Goal: Task Accomplishment & Management: Manage account settings

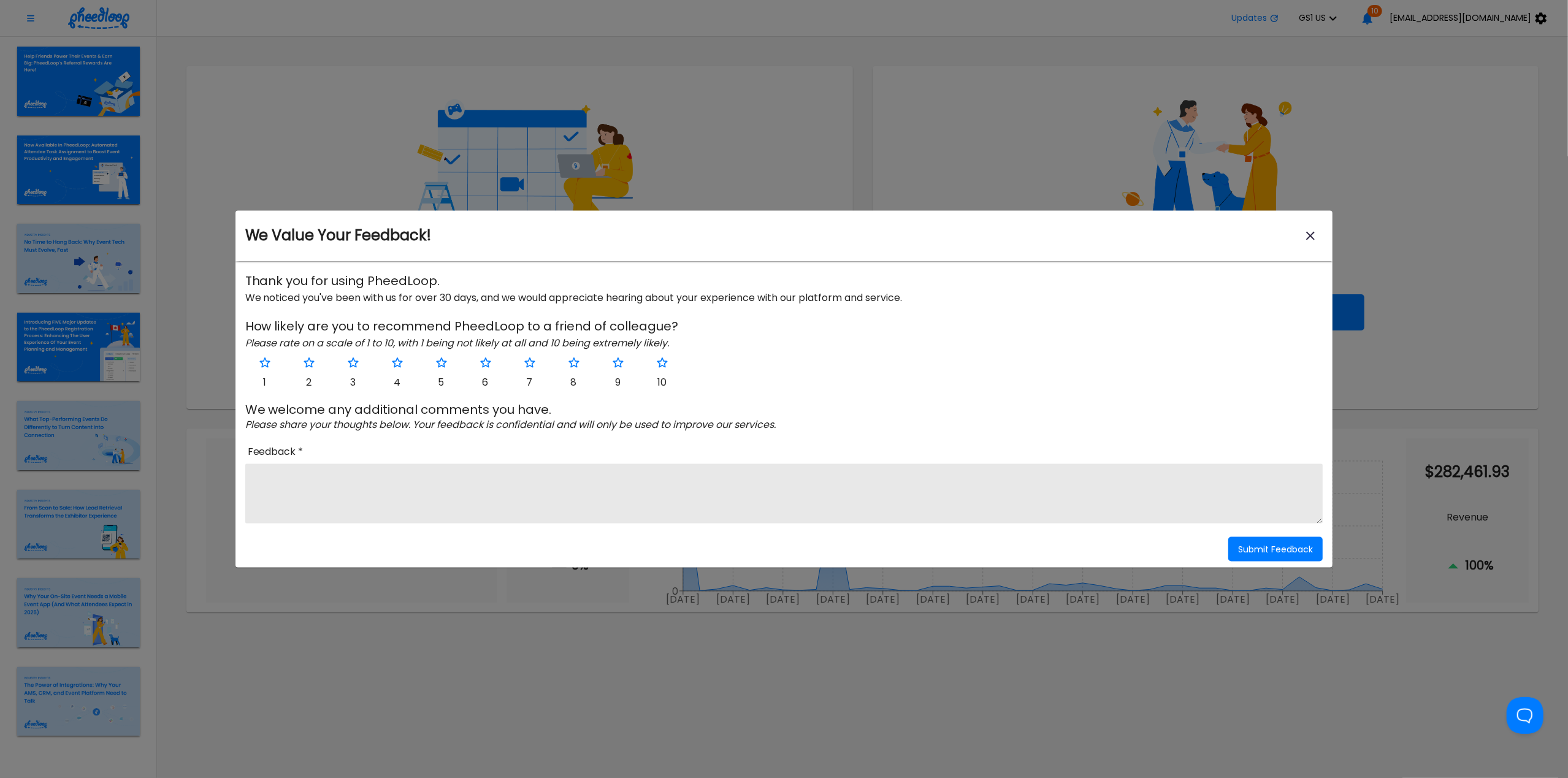
click at [1311, 236] on icon "close-modal" at bounding box center [1311, 236] width 9 height 9
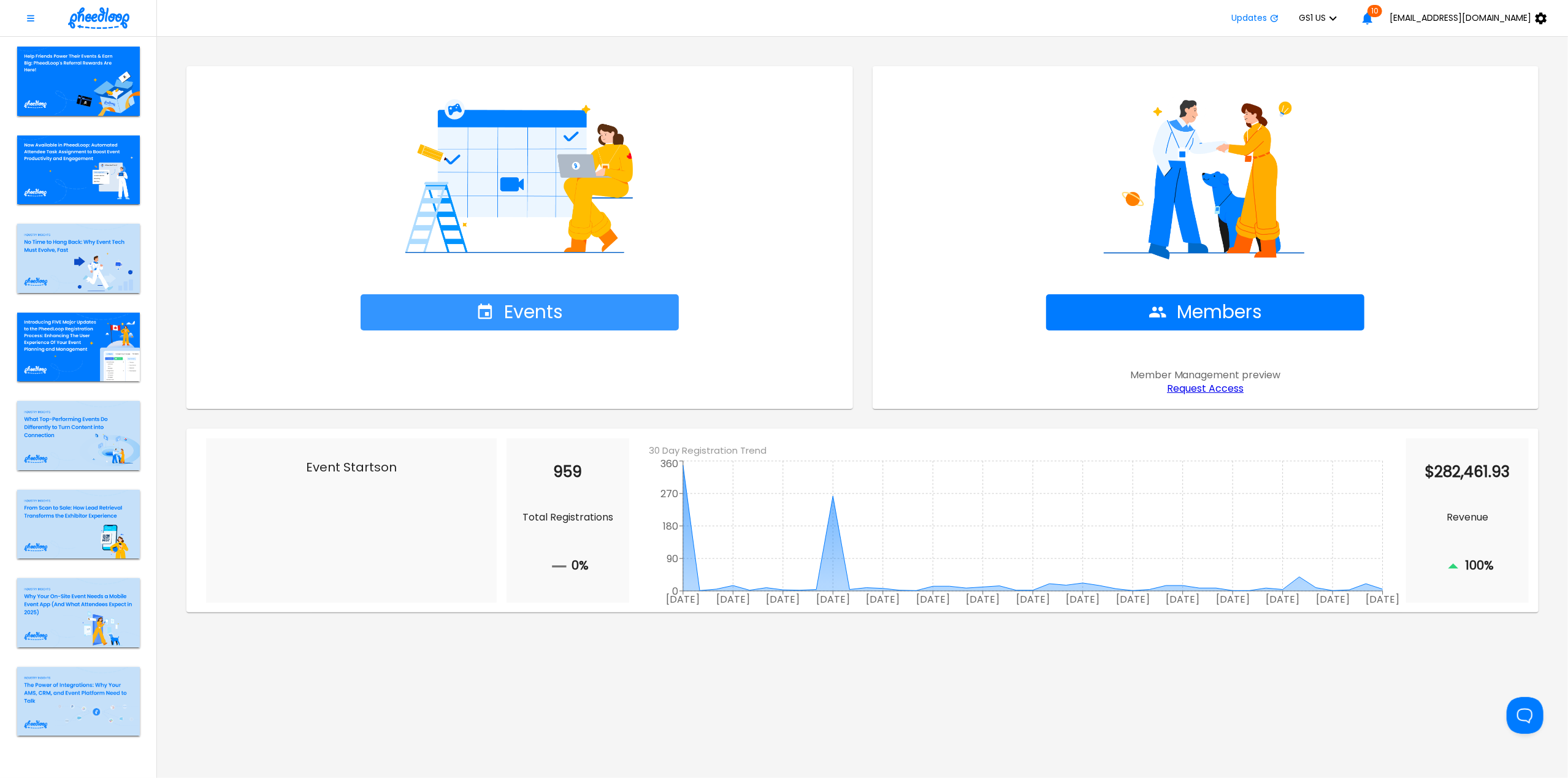
click at [493, 304] on icon "button" at bounding box center [485, 312] width 18 height 18
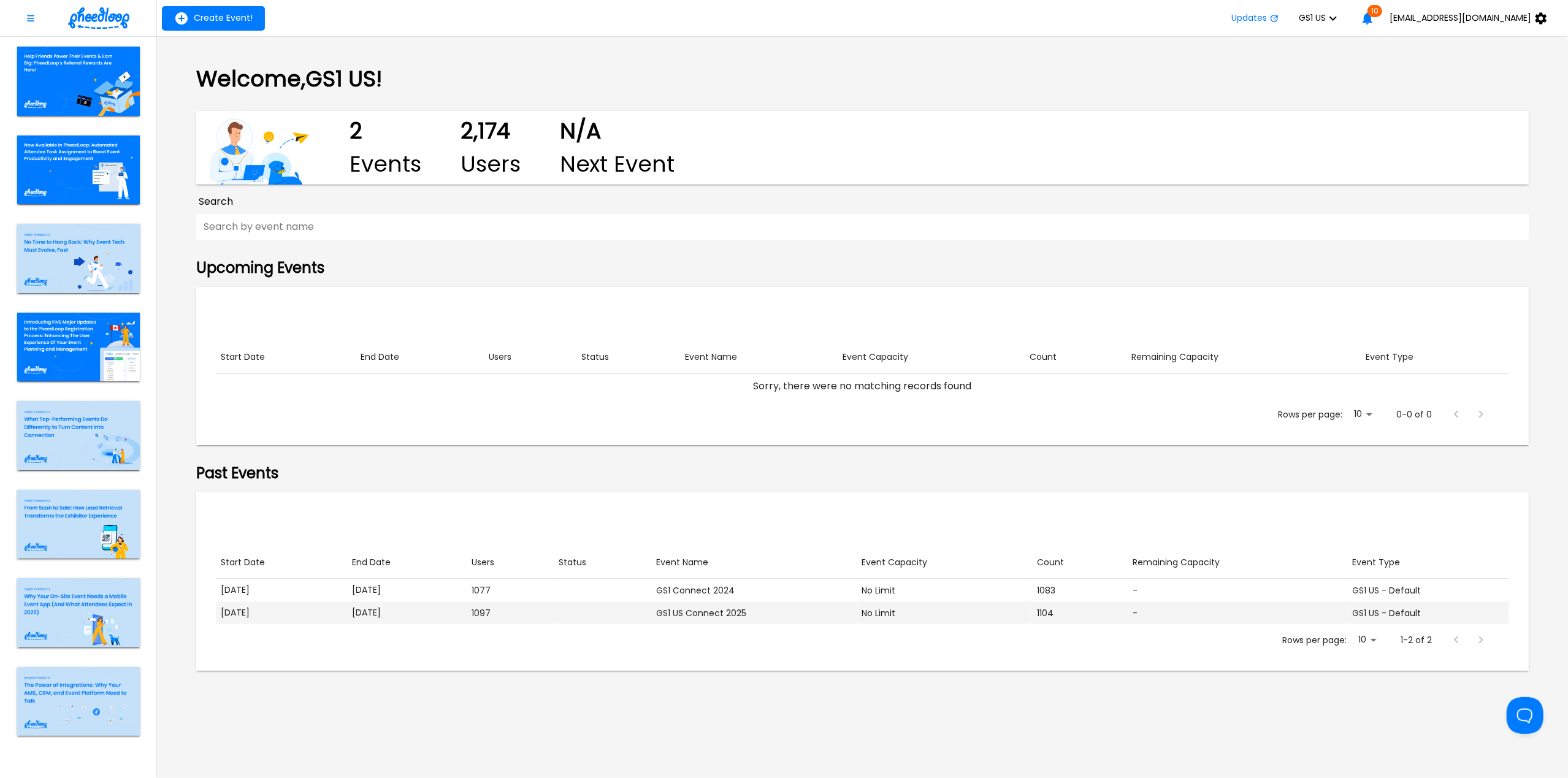
click at [452, 616] on p "[DATE]" at bounding box center [407, 613] width 110 height 13
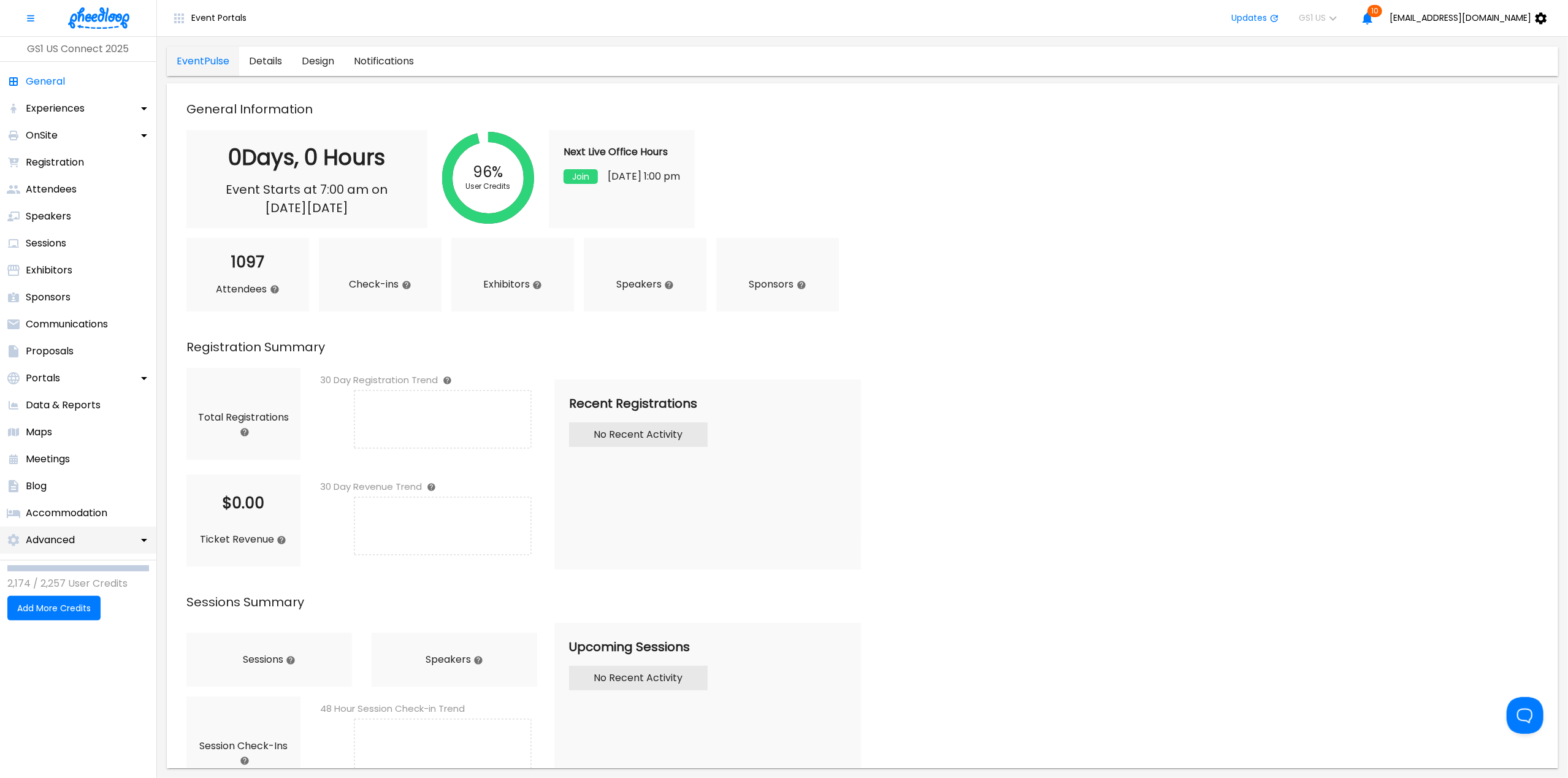
click at [58, 543] on p "Advanced" at bounding box center [50, 540] width 49 height 14
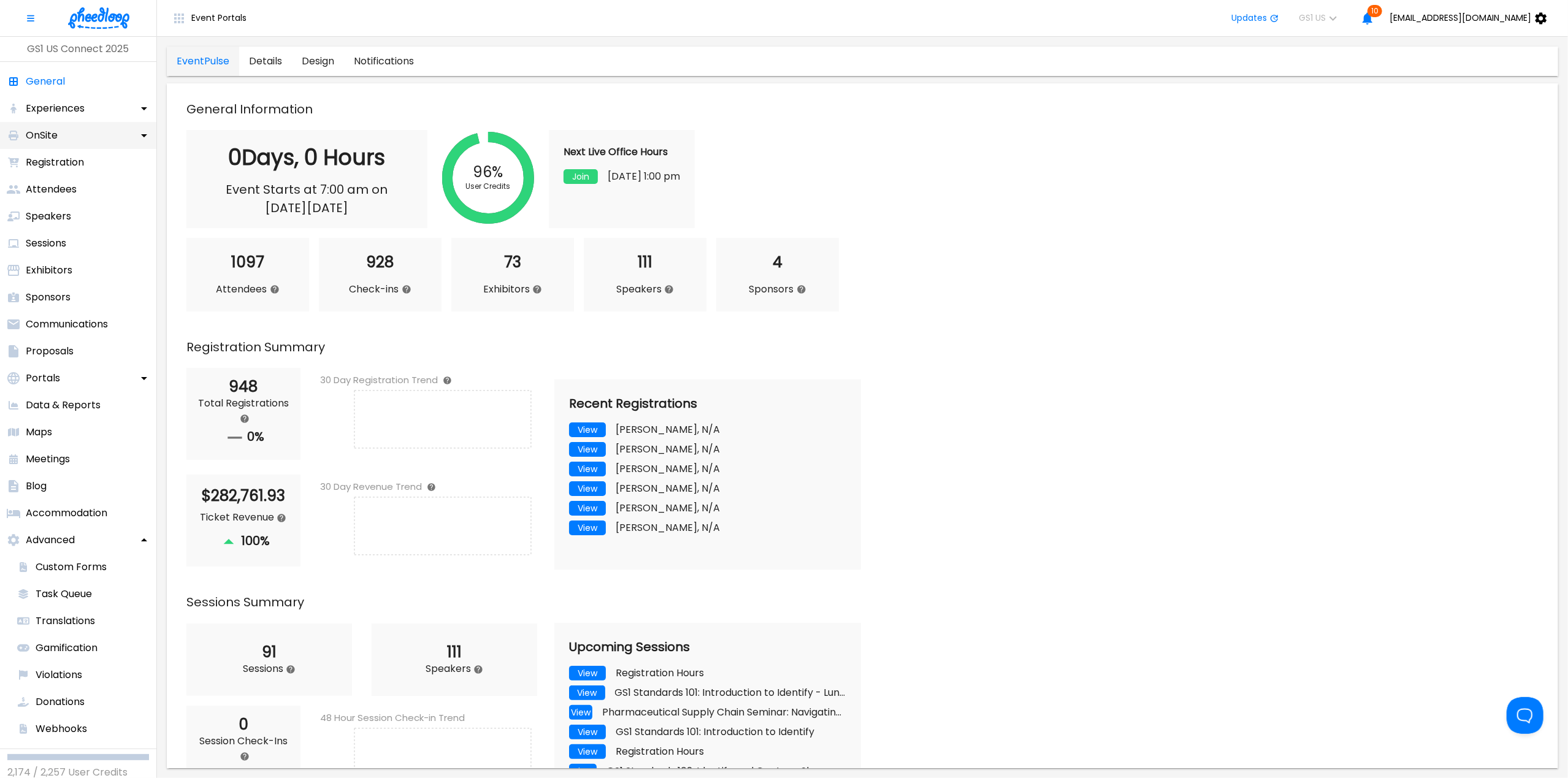
click at [57, 135] on p "OnSite" at bounding box center [41, 135] width 32 height 14
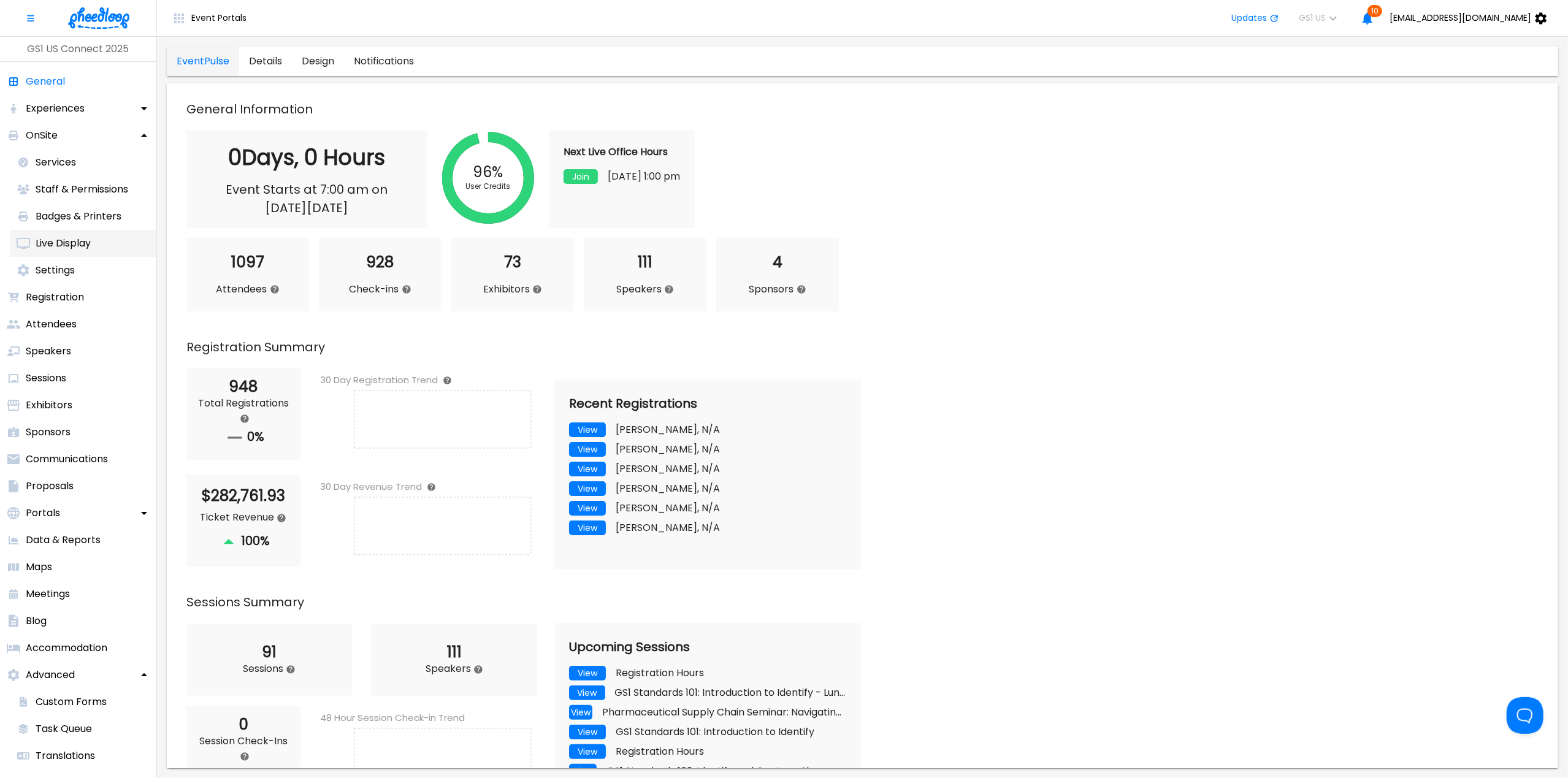
click at [40, 243] on p "Live Display" at bounding box center [63, 243] width 55 height 14
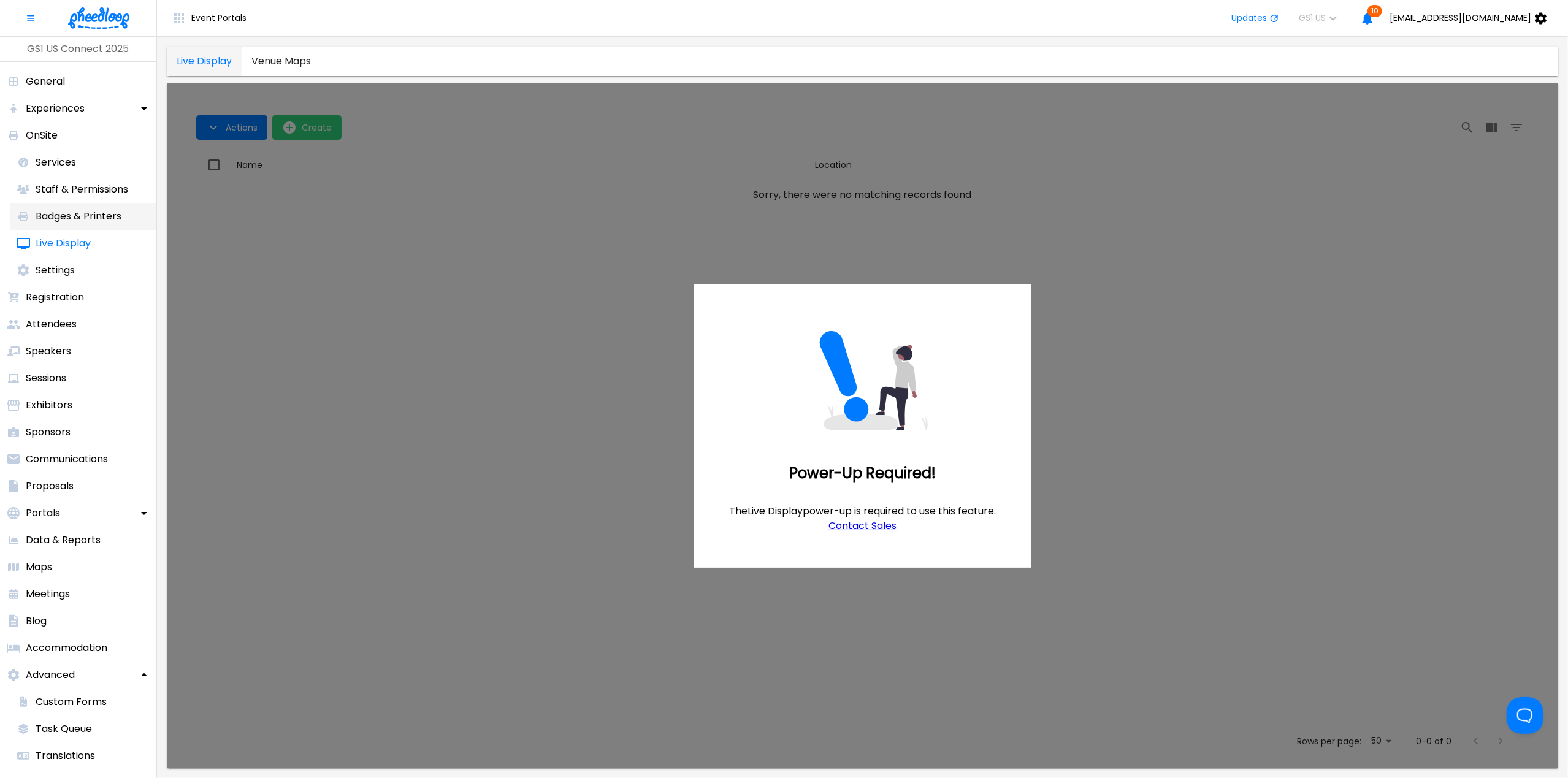
click at [57, 213] on p "Badges & Printers" at bounding box center [78, 216] width 86 height 14
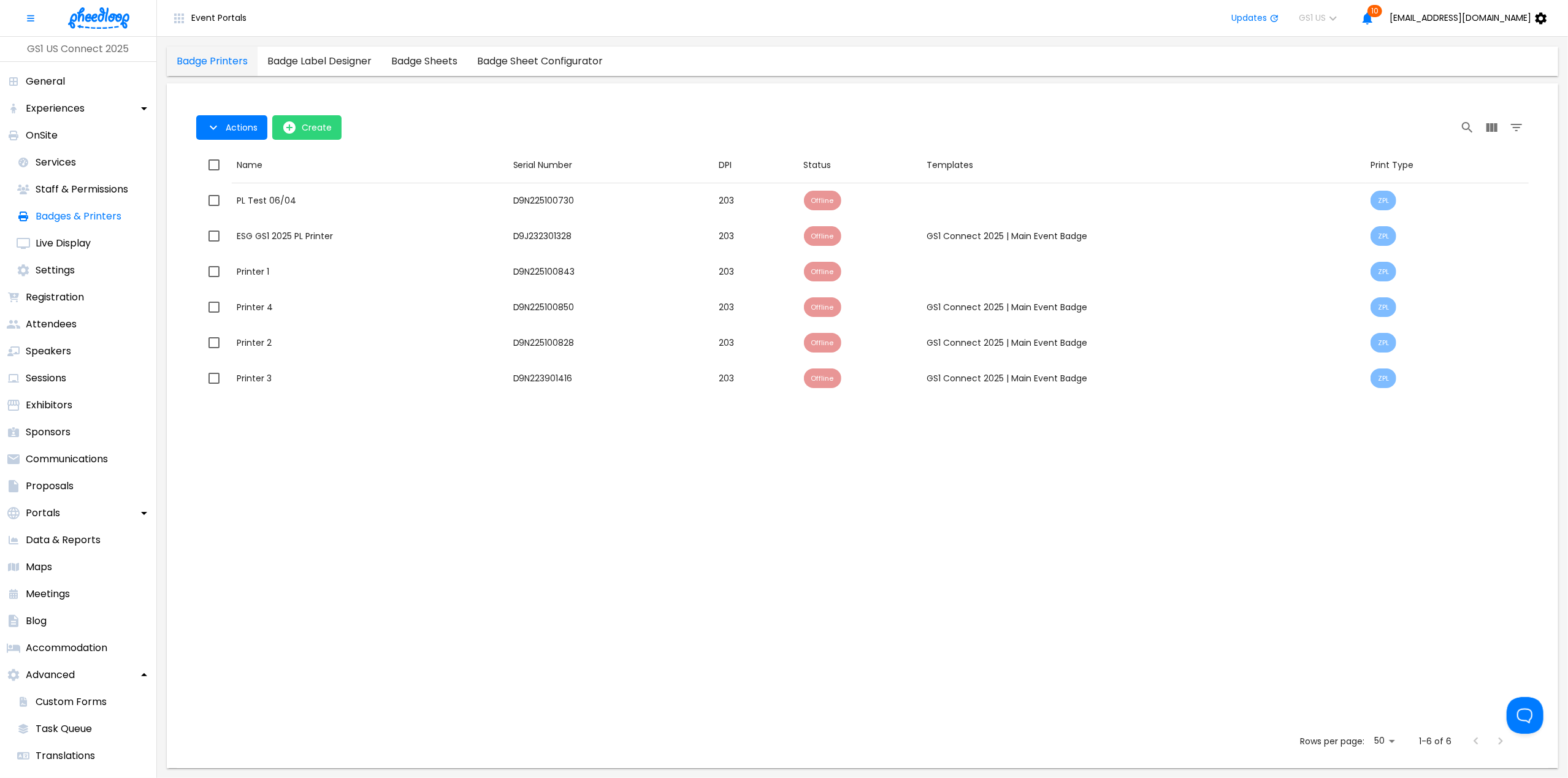
click at [312, 62] on div "badge label designer" at bounding box center [320, 61] width 104 height 13
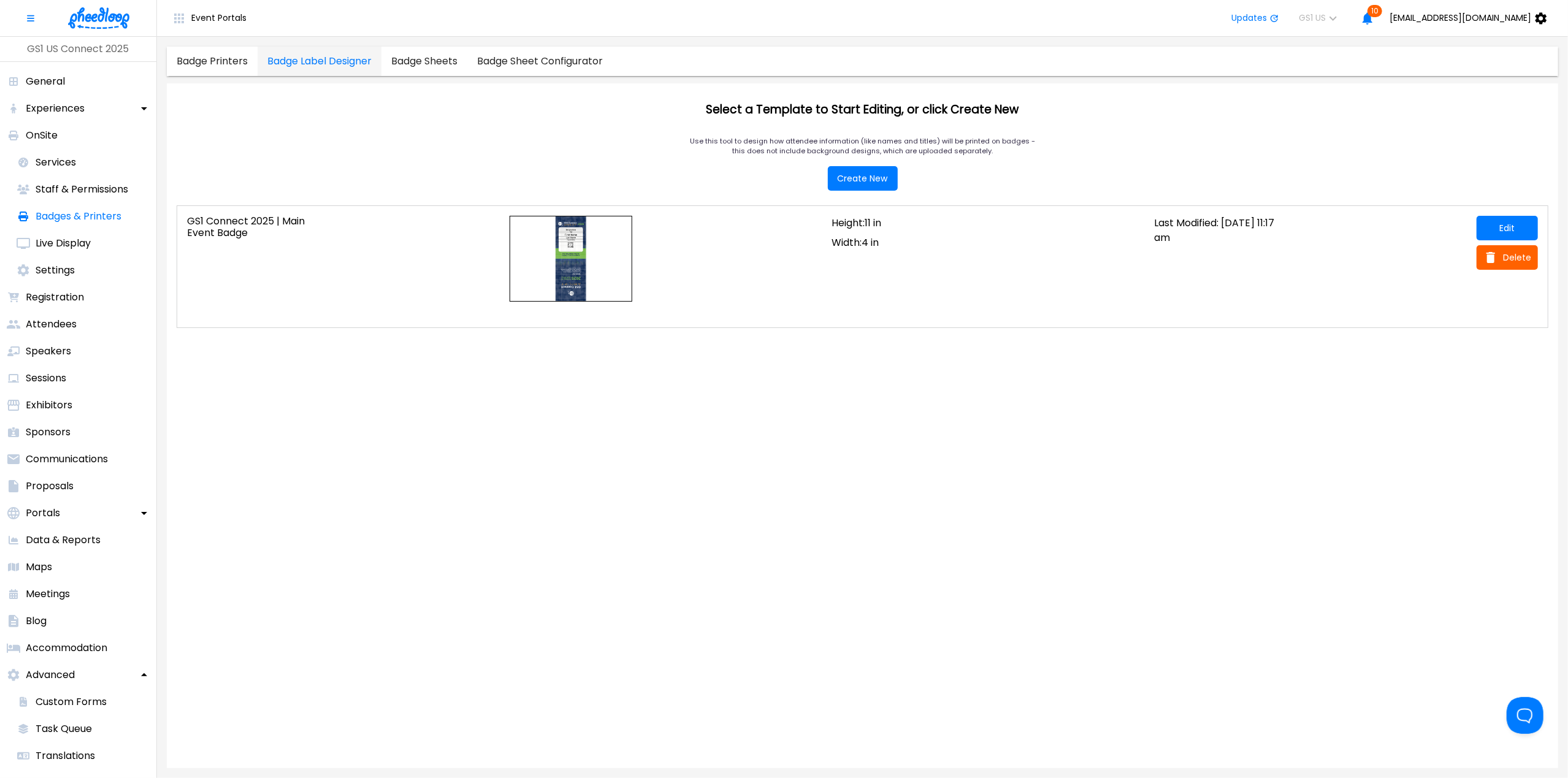
click at [533, 74] on link "badge sheet configurator" at bounding box center [539, 61] width 145 height 30
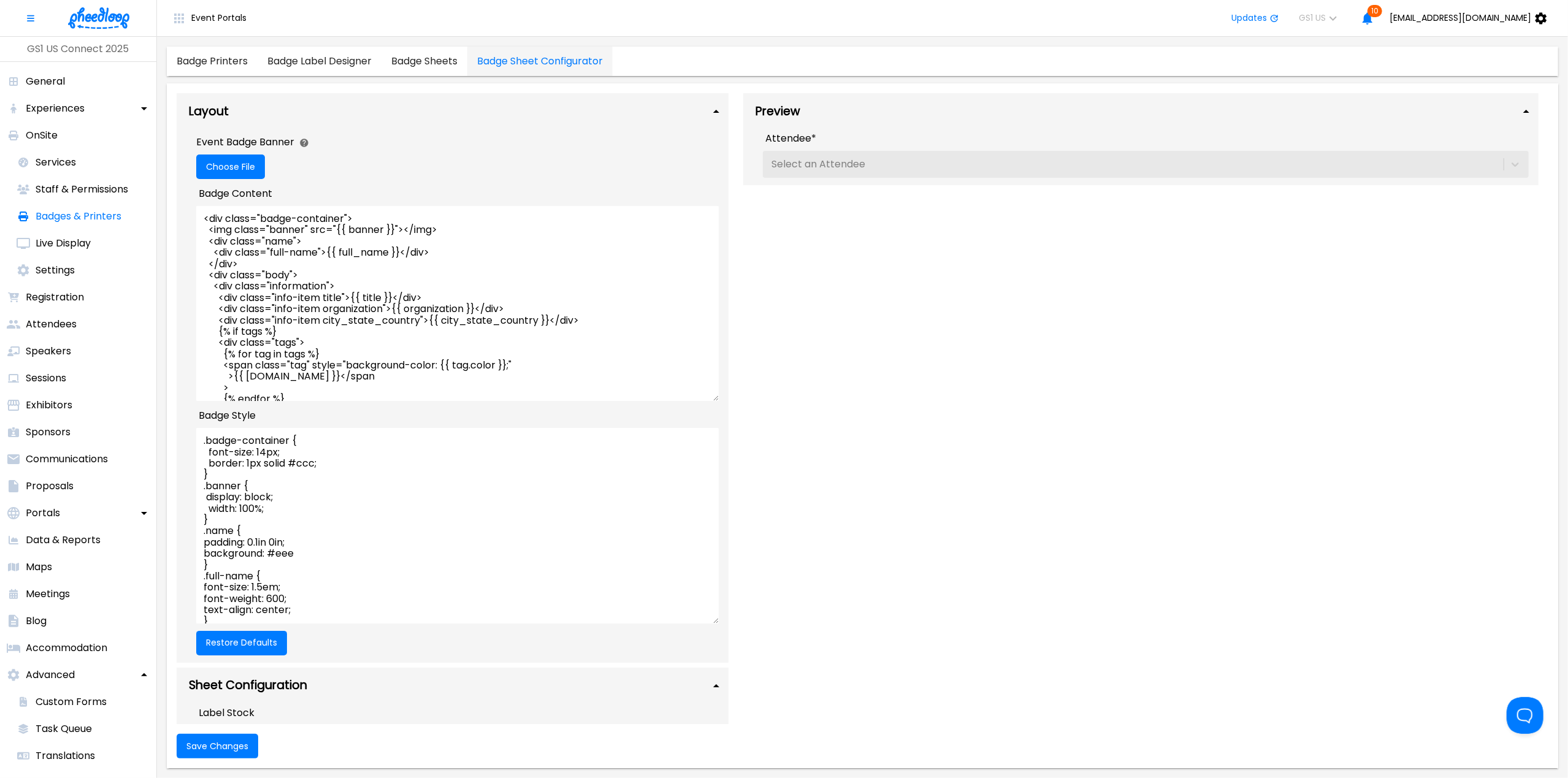
click at [322, 59] on div "badge label designer" at bounding box center [320, 61] width 104 height 13
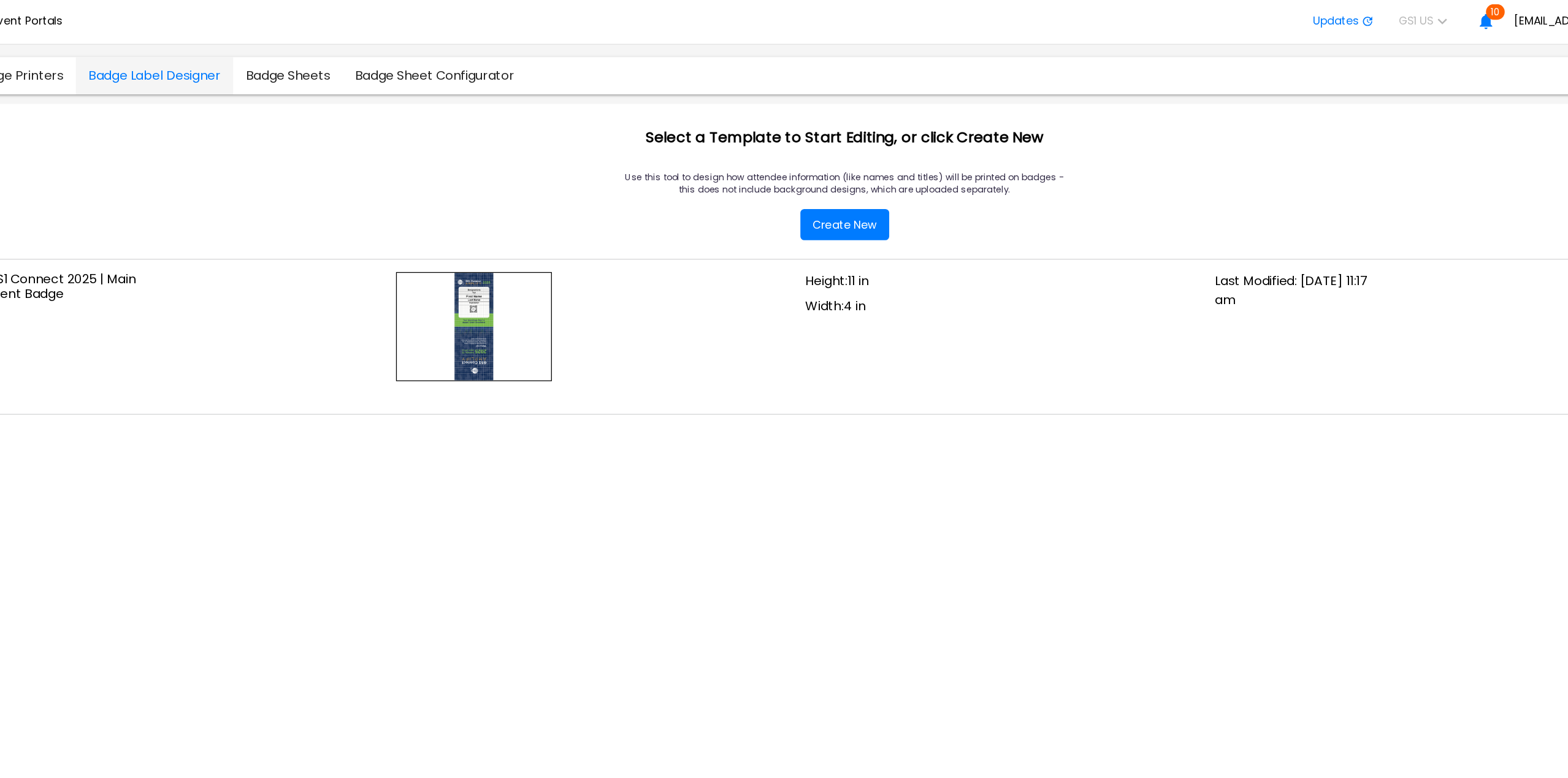
click at [425, 68] on link "badge sheets" at bounding box center [424, 61] width 86 height 30
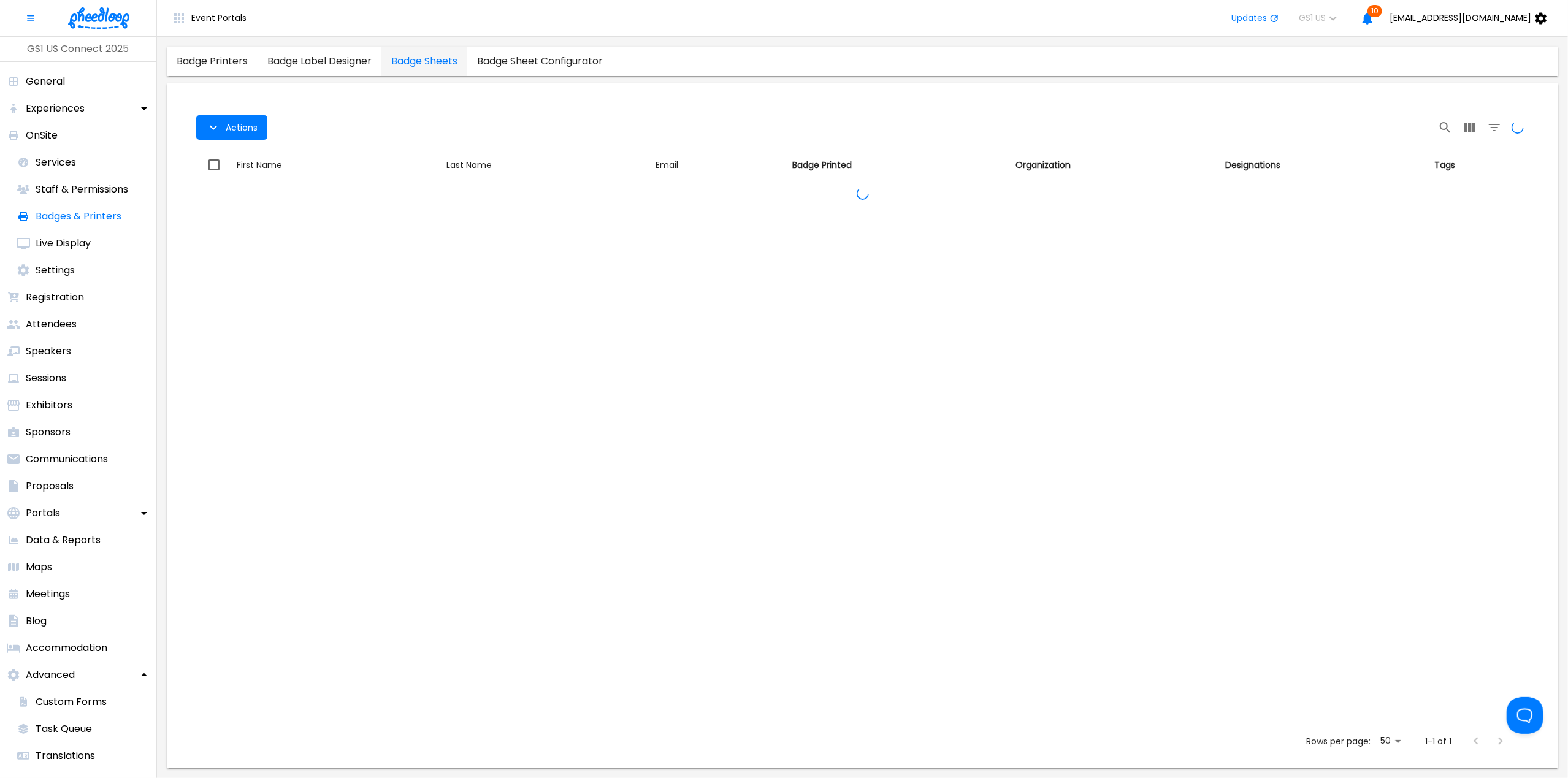
click at [201, 62] on div "badge printers" at bounding box center [212, 61] width 71 height 13
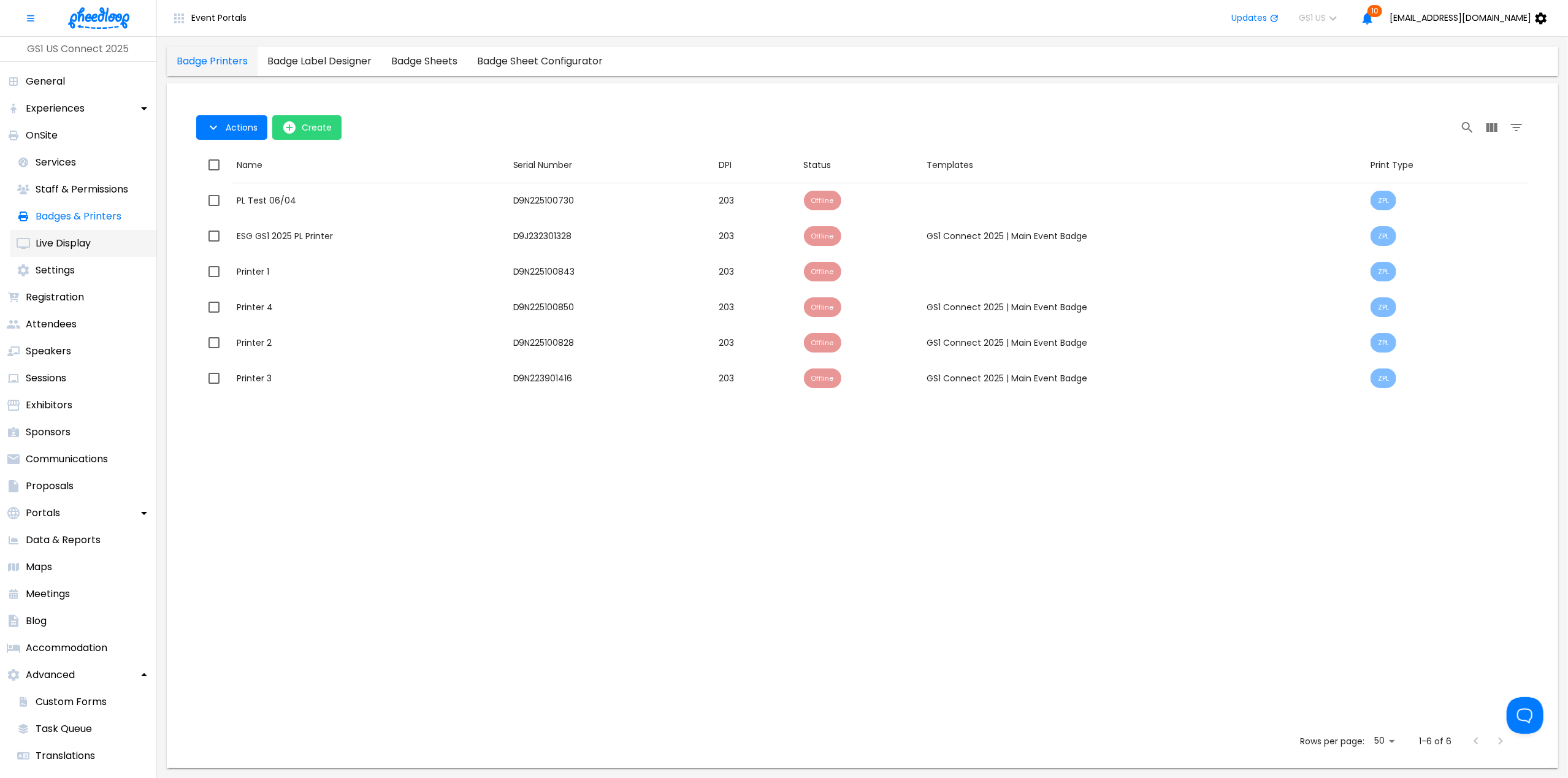
click at [41, 243] on p "Live Display" at bounding box center [63, 243] width 55 height 14
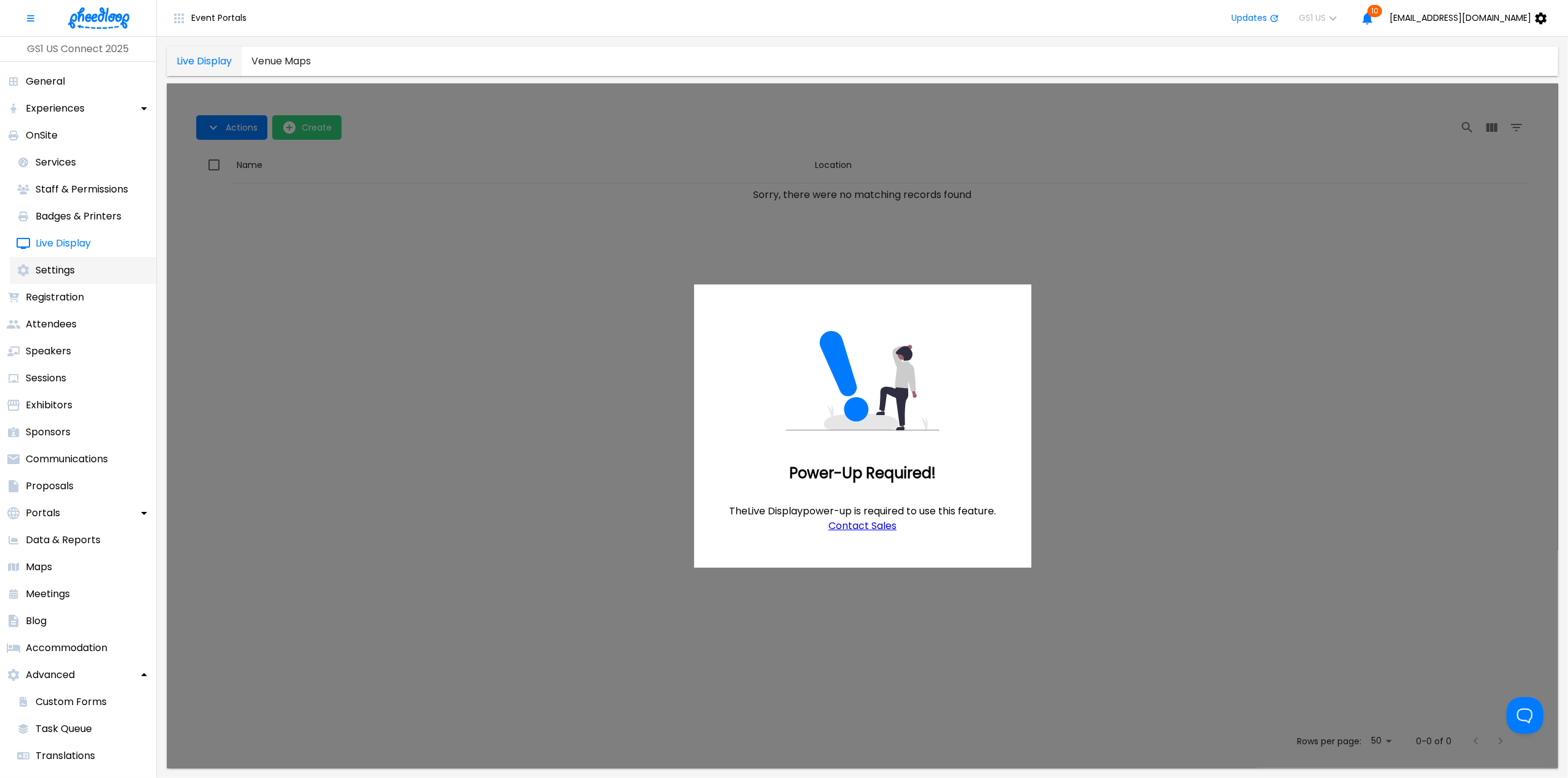
click at [47, 275] on p "Settings" at bounding box center [56, 270] width 40 height 14
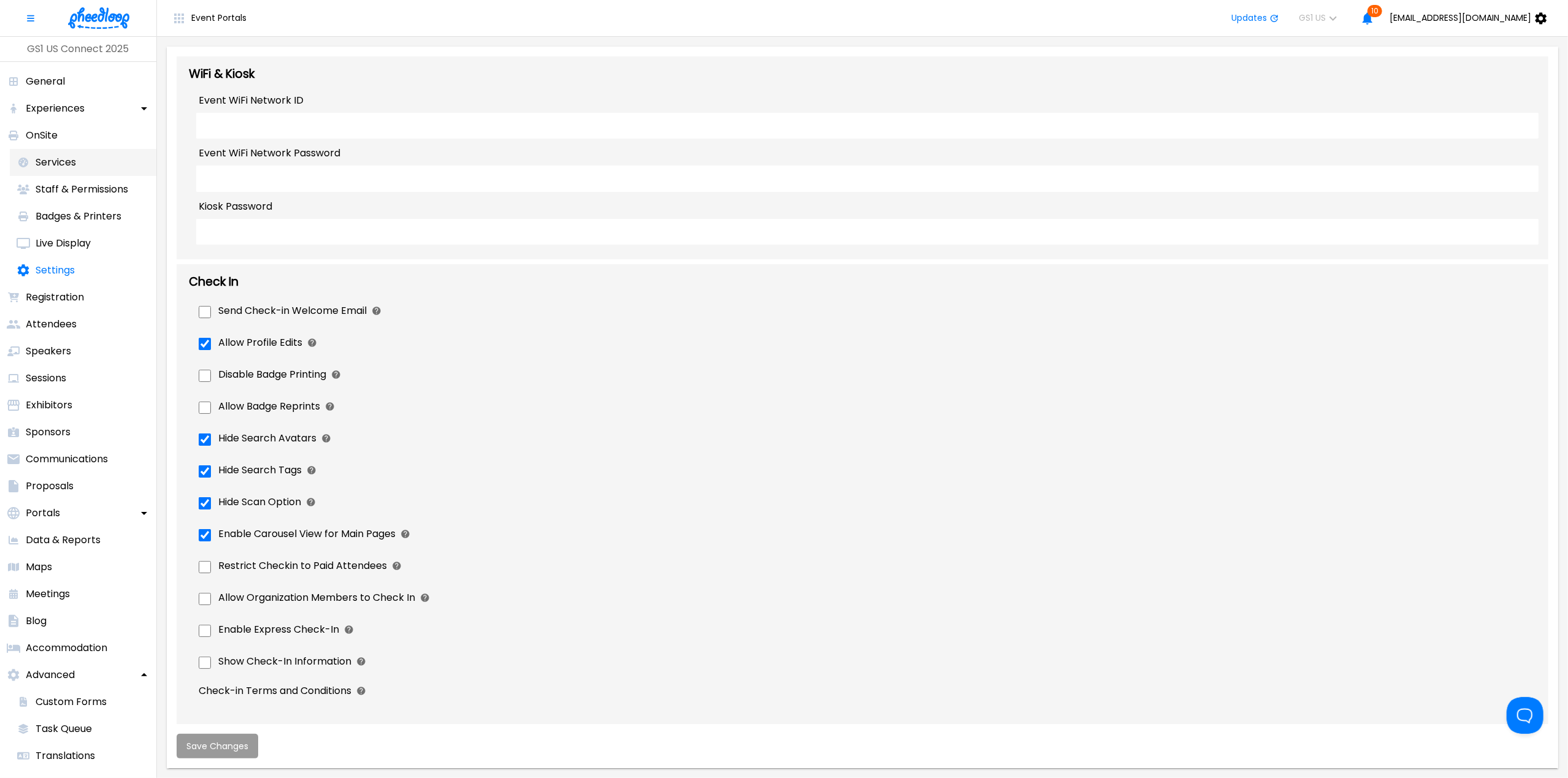
click at [38, 165] on p "Services" at bounding box center [56, 162] width 41 height 14
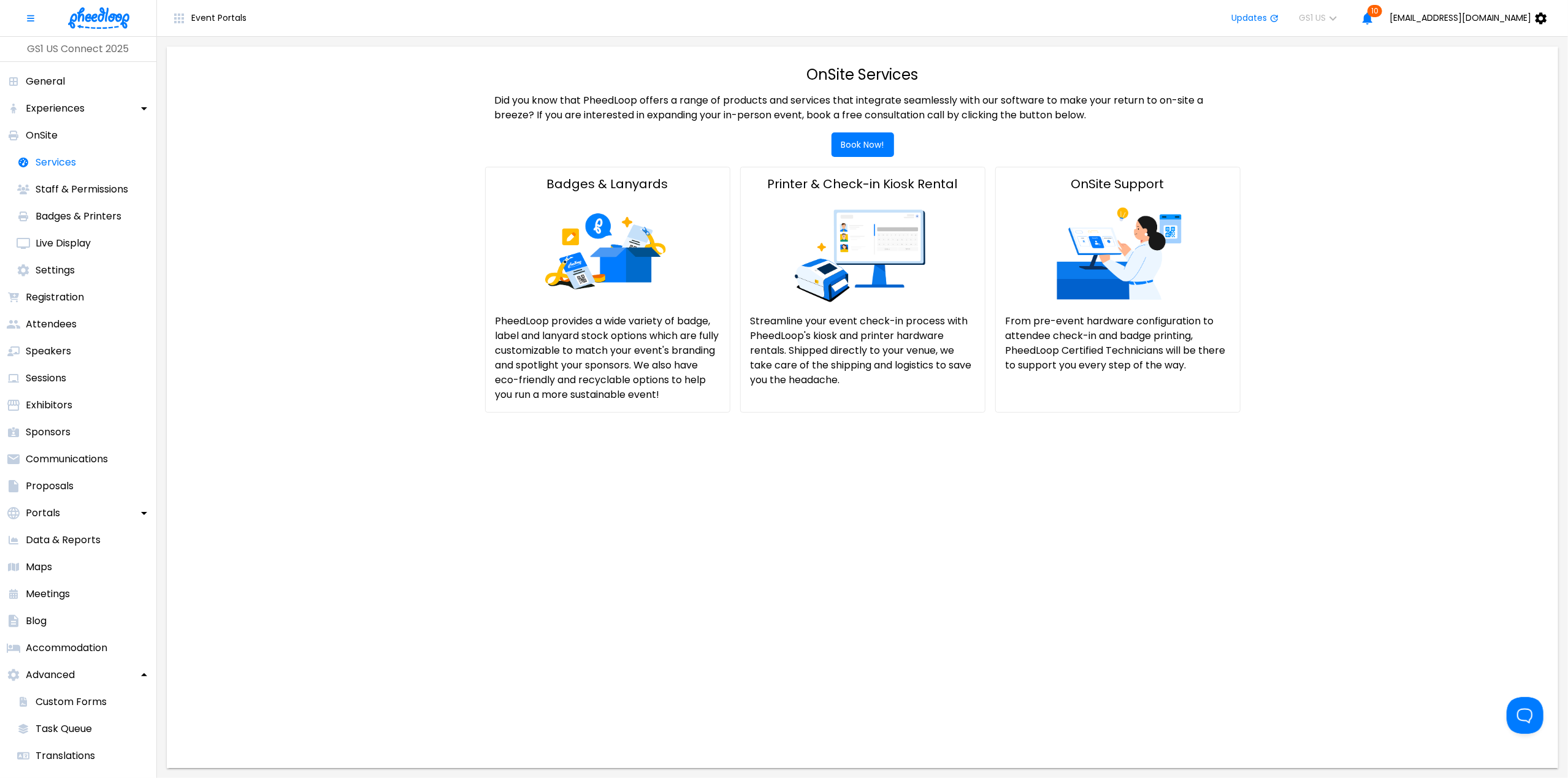
click at [613, 300] on img at bounding box center [607, 253] width 224 height 122
click at [815, 300] on img at bounding box center [862, 253] width 224 height 122
click at [1073, 321] on p "From pre-event hardware configuration to attendee check-in and badge printing, …" at bounding box center [1117, 343] width 224 height 59
click at [67, 106] on p "Experiences" at bounding box center [55, 108] width 59 height 14
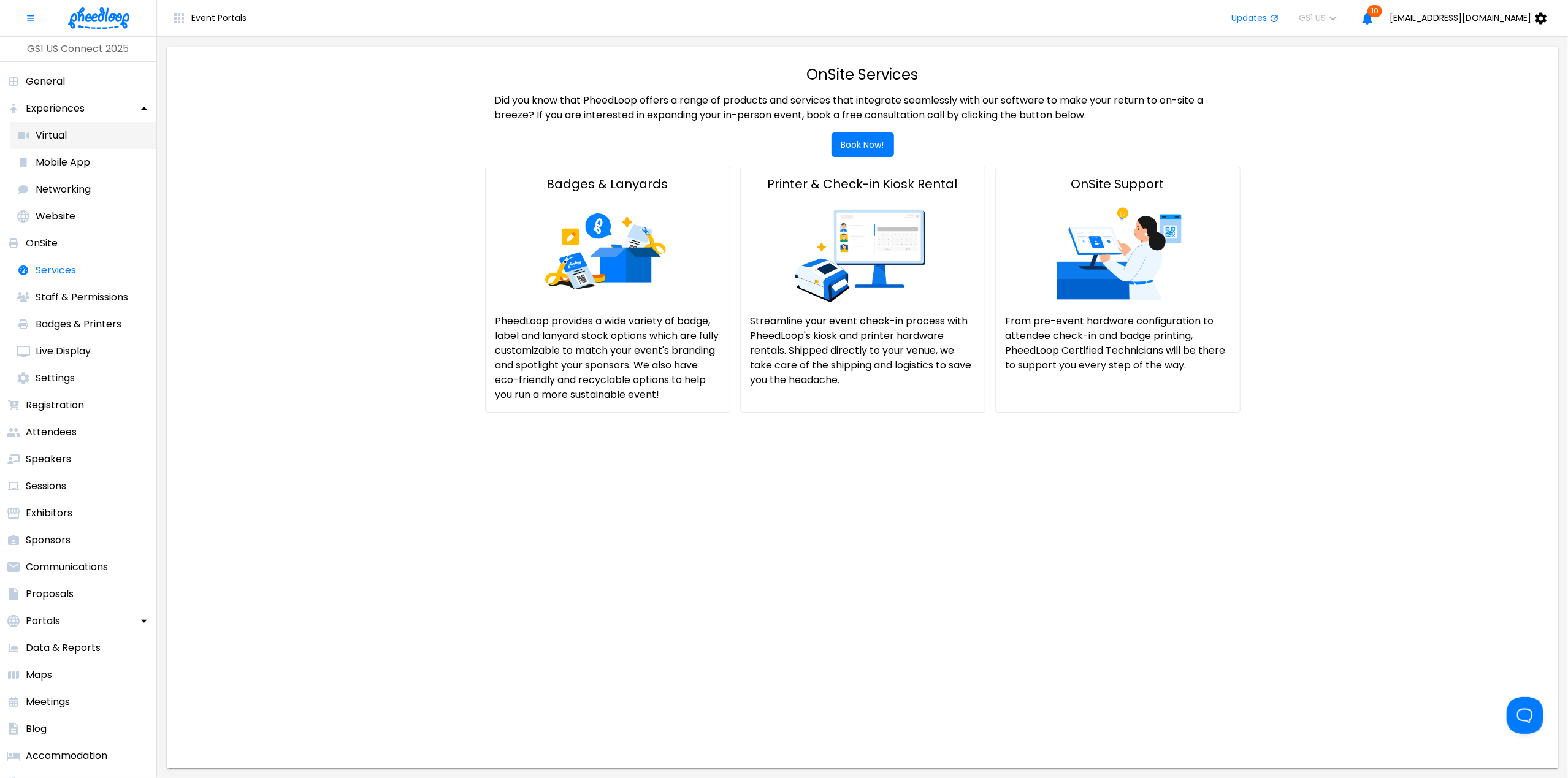
click at [38, 140] on p "Virtual" at bounding box center [51, 135] width 32 height 14
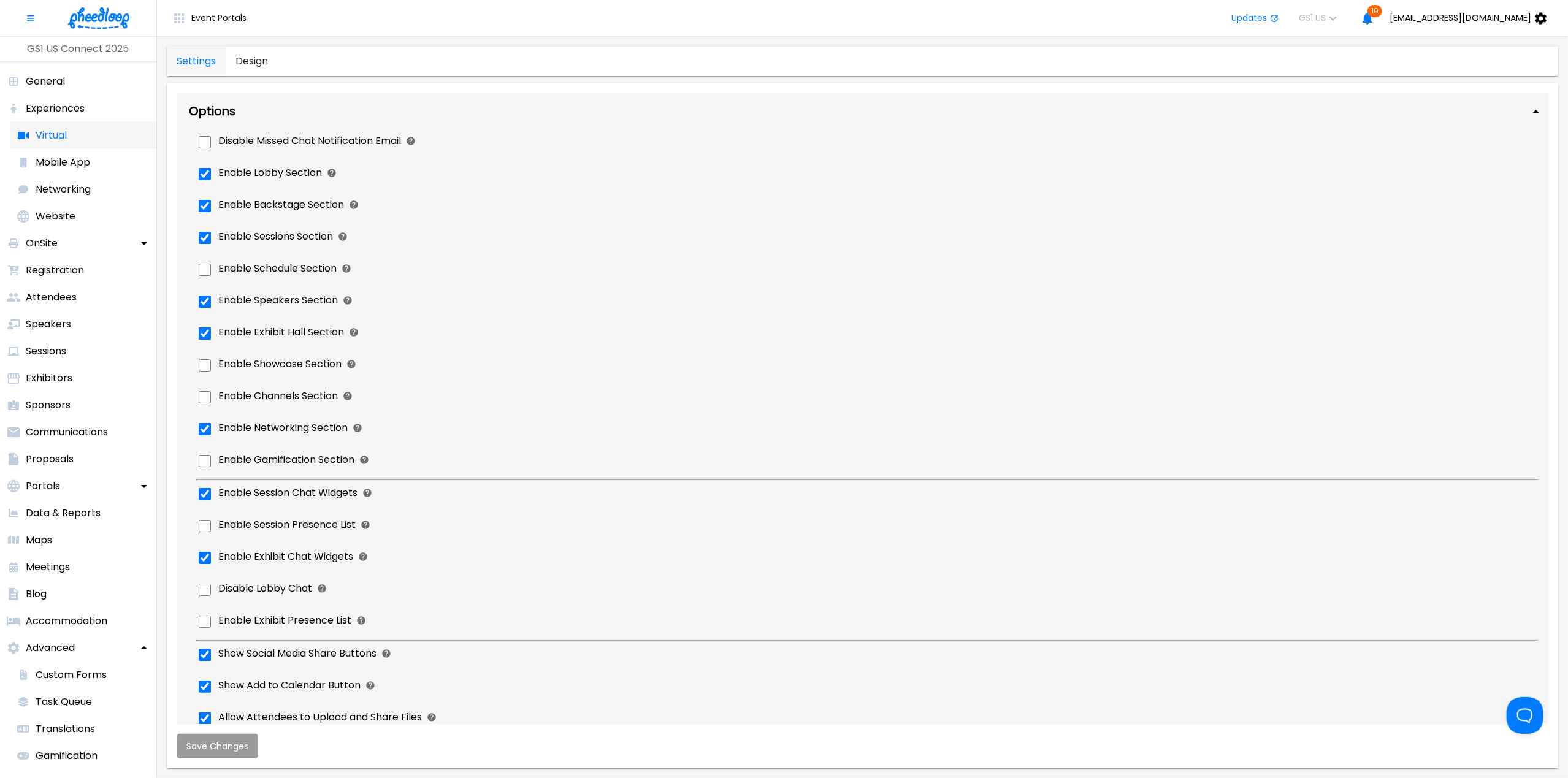
checkbox input "true"
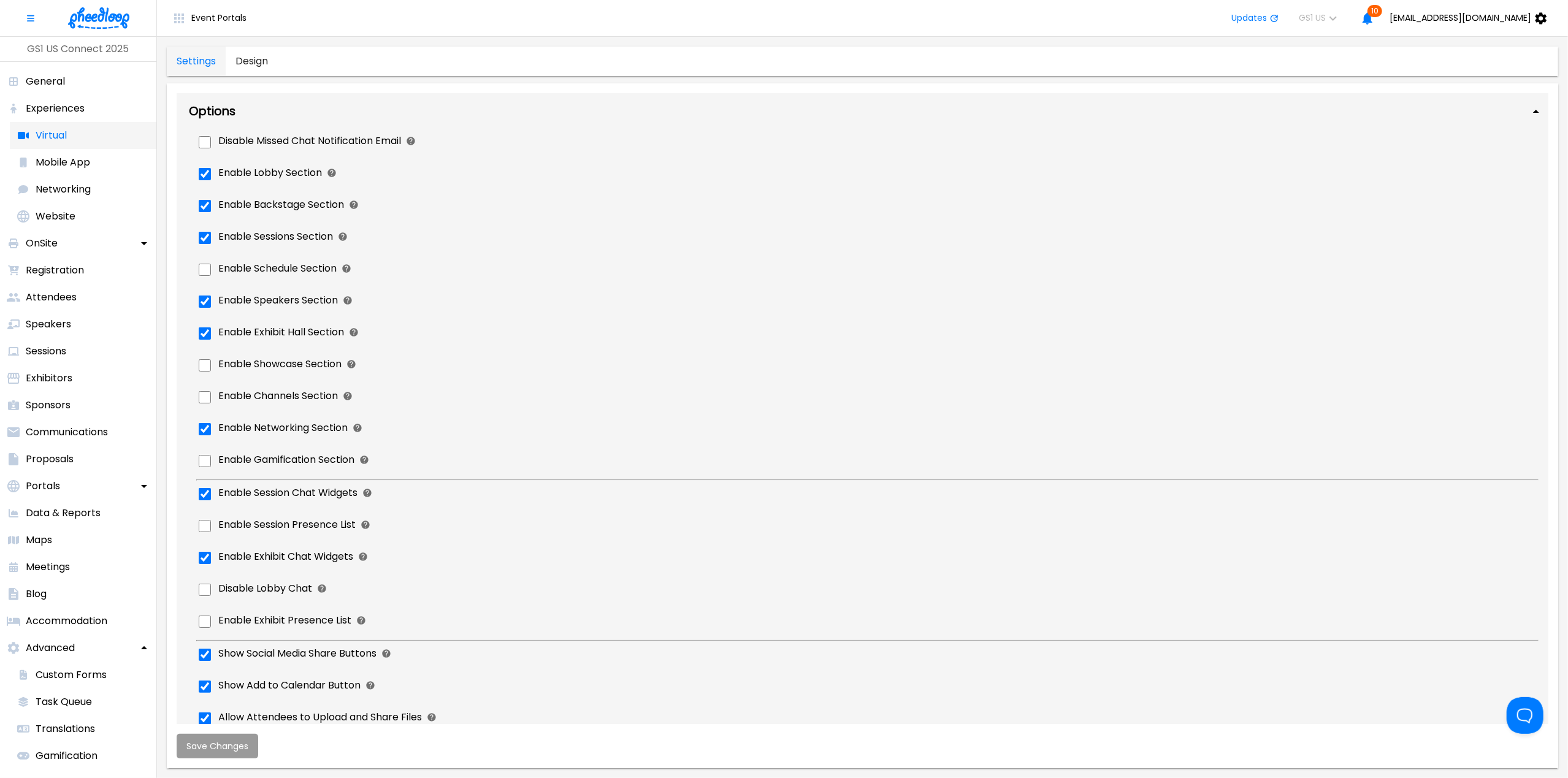
checkbox input "true"
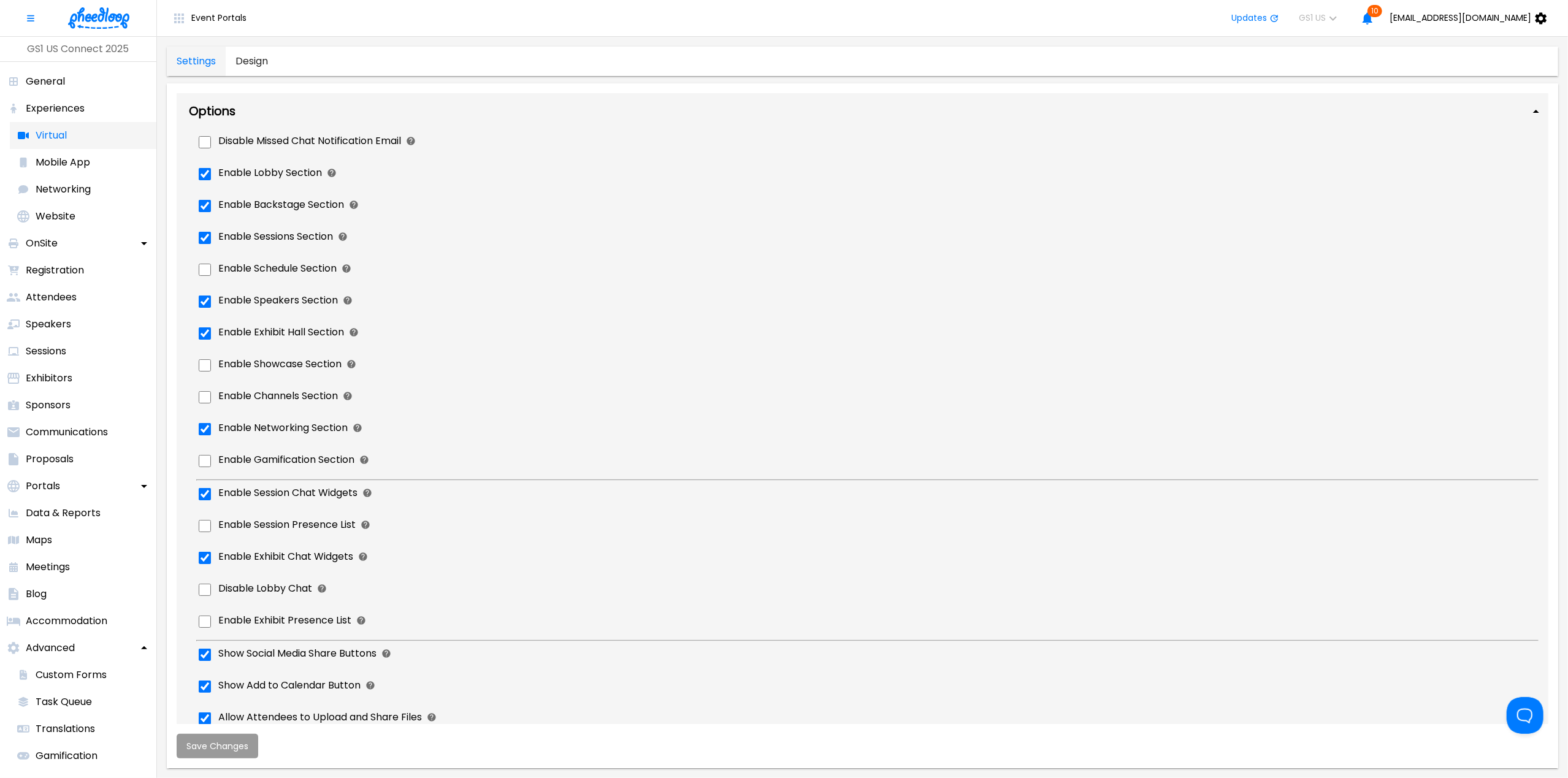
checkbox input "true"
click at [40, 158] on p "Mobile App" at bounding box center [63, 162] width 55 height 14
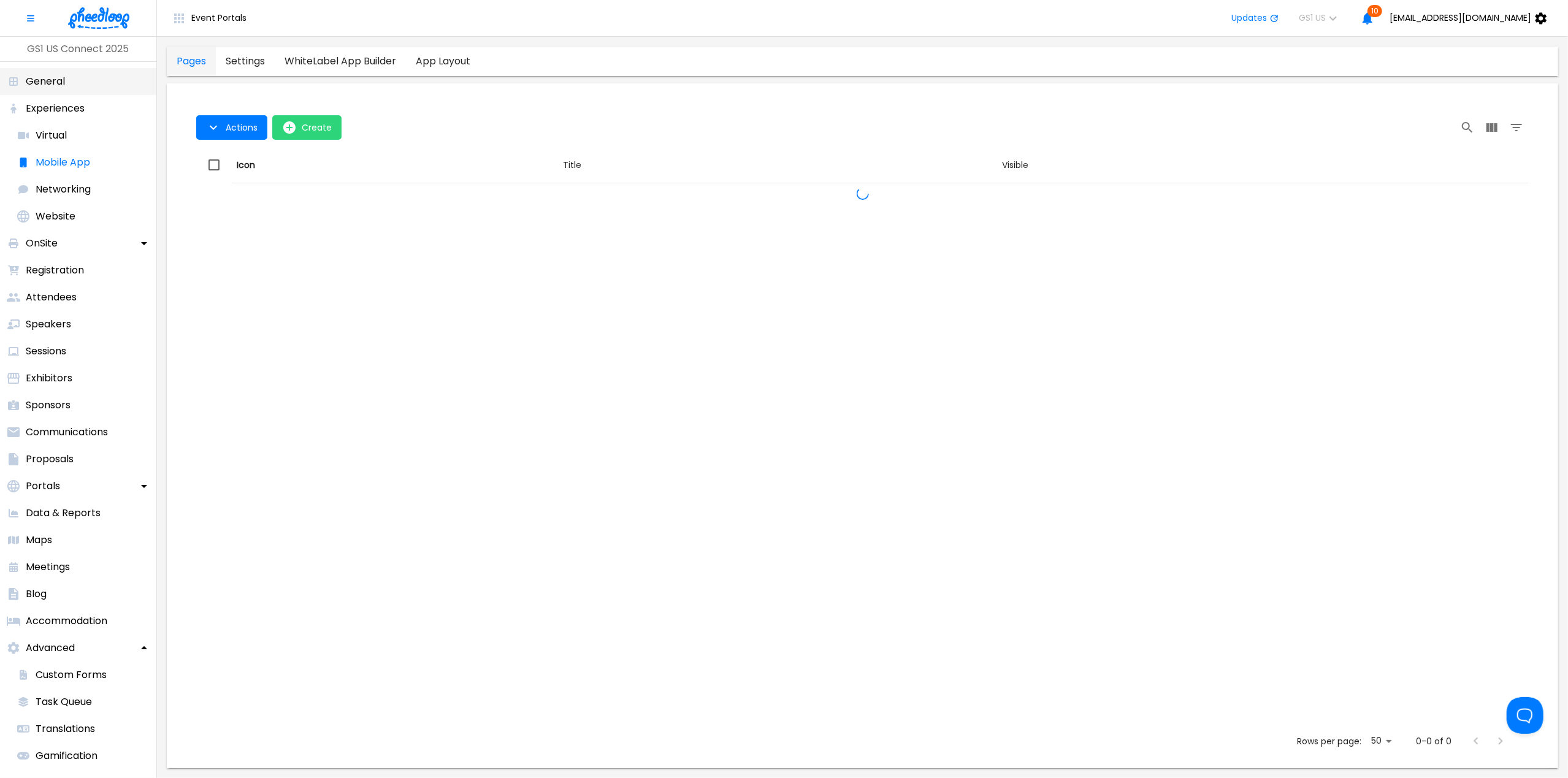
click at [41, 80] on p "General" at bounding box center [46, 81] width 40 height 14
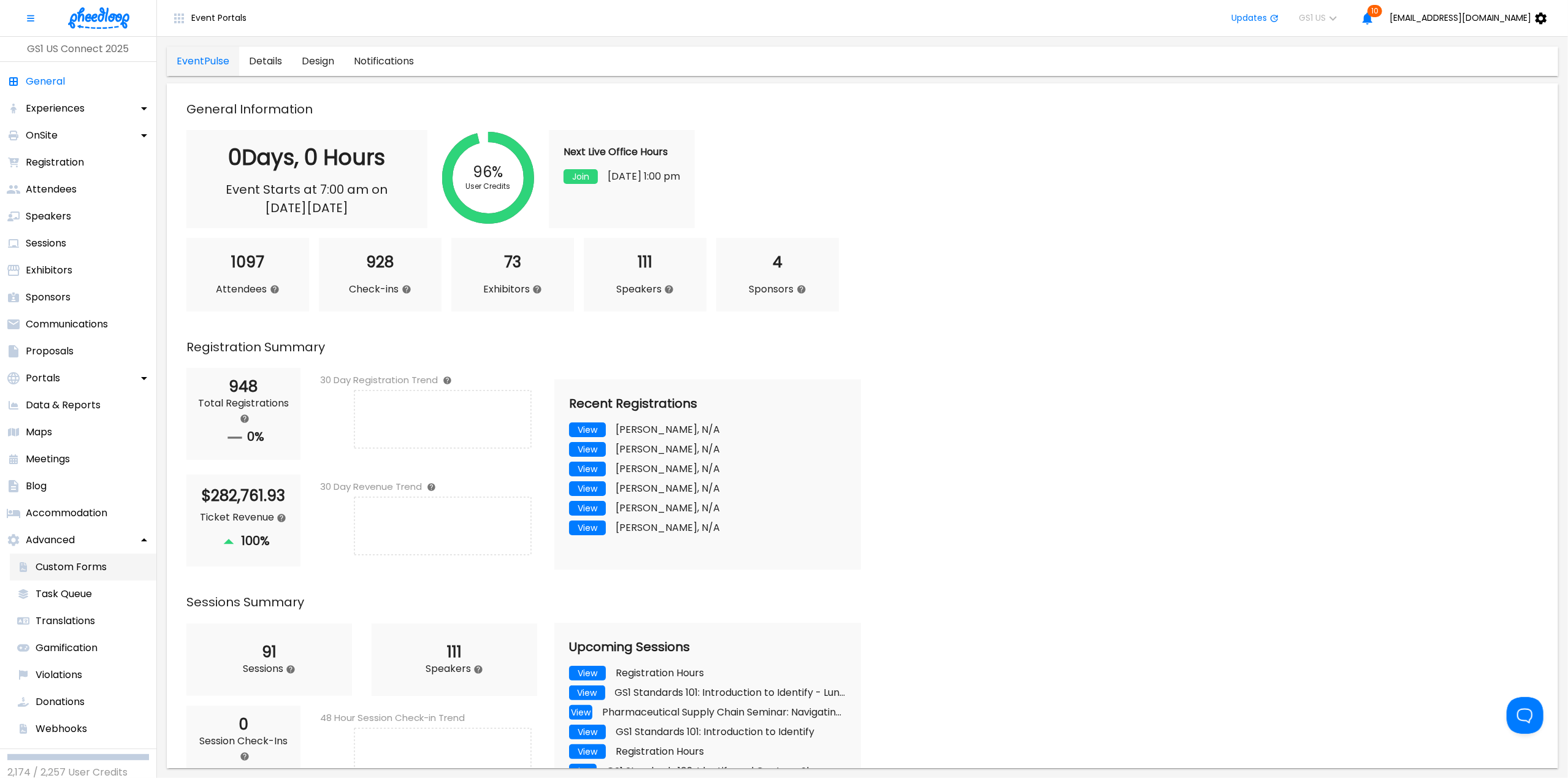
click at [58, 572] on p "Custom Forms" at bounding box center [71, 567] width 71 height 14
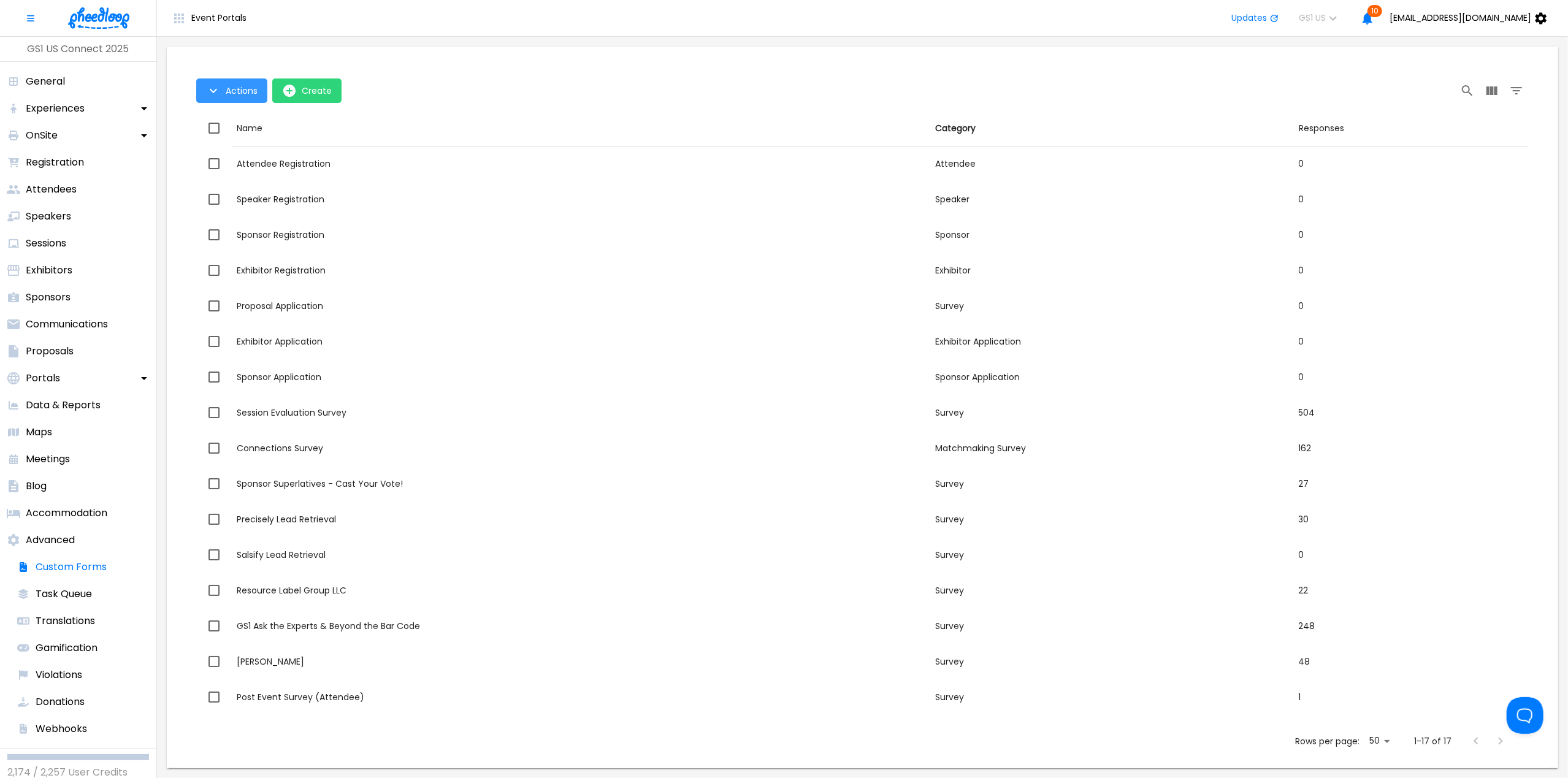
click at [213, 91] on icon "Table Toolbar" at bounding box center [213, 91] width 14 height 14
click at [23, 778] on div at bounding box center [784, 778] width 1568 height 0
click at [49, 372] on p "Portals" at bounding box center [43, 378] width 34 height 14
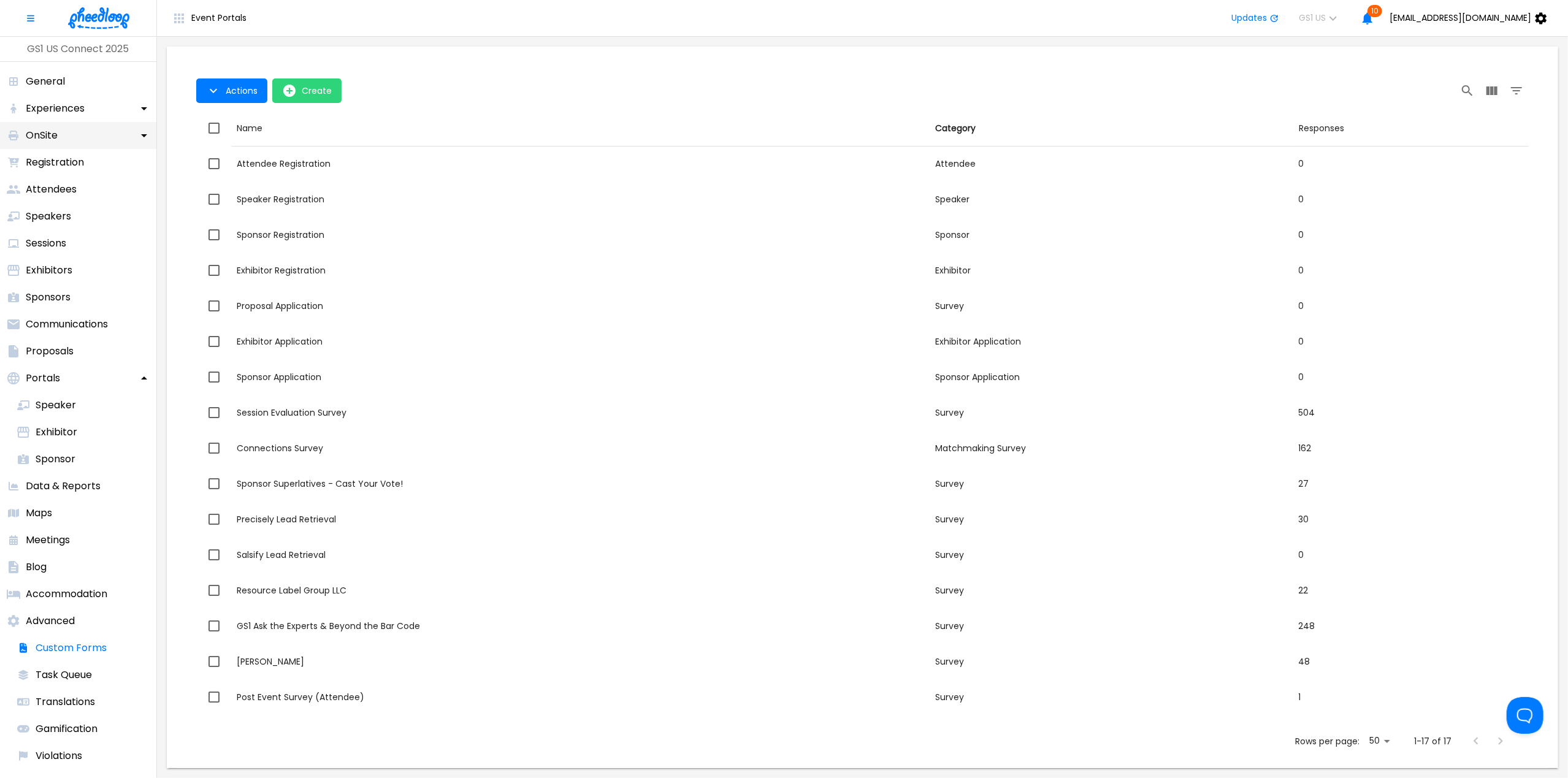
click at [50, 141] on p "OnSite" at bounding box center [41, 135] width 32 height 14
click at [55, 249] on p "Live Display" at bounding box center [63, 243] width 55 height 14
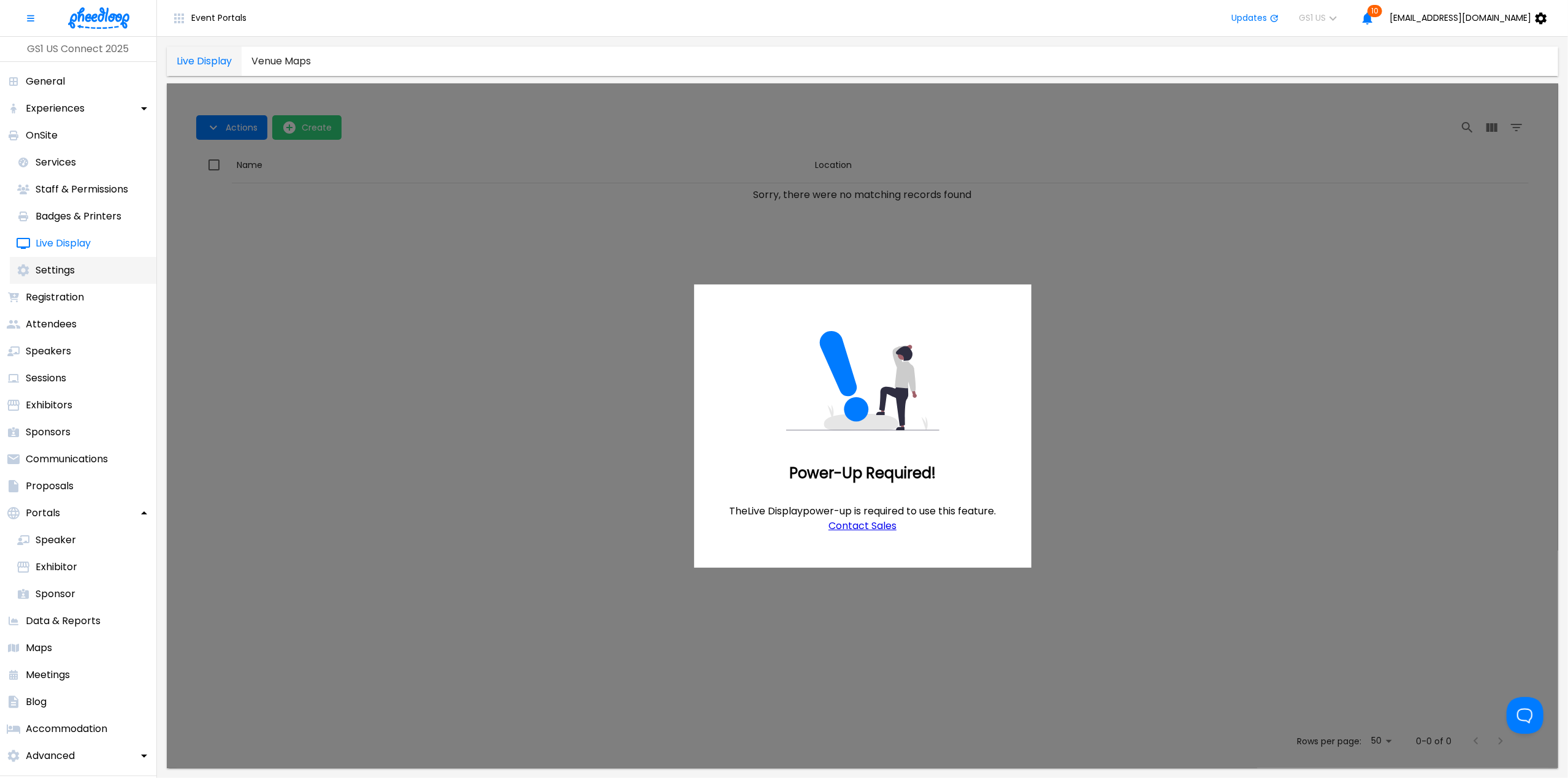
click at [50, 270] on p "Settings" at bounding box center [56, 270] width 40 height 14
